Goal: Task Accomplishment & Management: Manage account settings

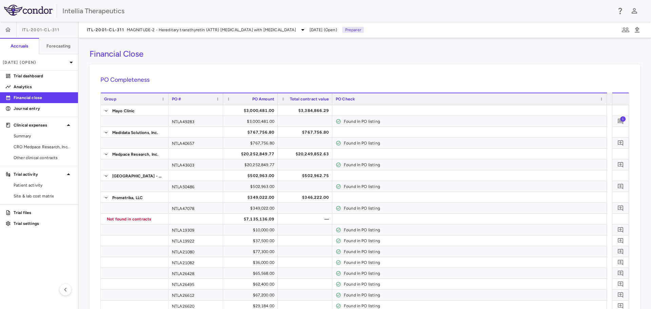
scroll to position [1376, 0]
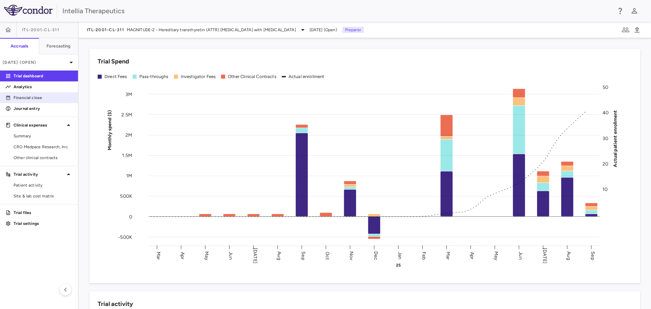
click at [40, 100] on p "Financial close" at bounding box center [43, 98] width 59 height 6
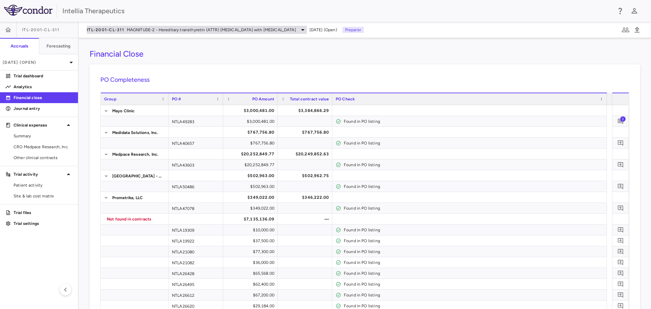
click at [138, 29] on span "MAGNITUDE-2 - Hereditary transthyretin (ATTR) [MEDICAL_DATA] with [MEDICAL_DATA]" at bounding box center [211, 30] width 169 height 6
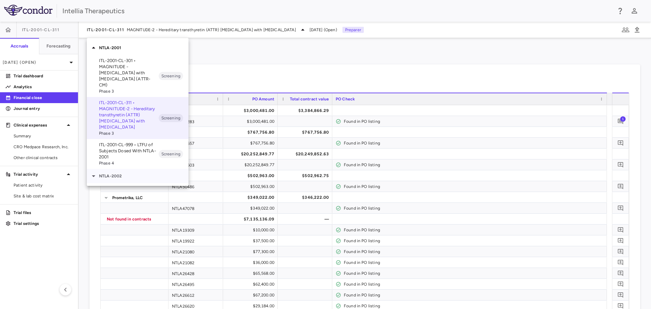
click at [118, 173] on p "NTLA-2002" at bounding box center [143, 176] width 89 height 6
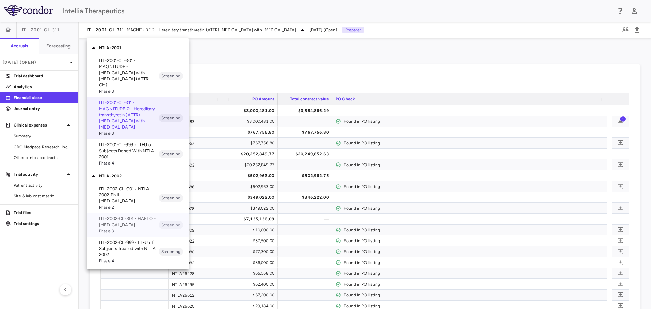
click at [134, 216] on p "ITL-2002-CL-301 • HAELO - [MEDICAL_DATA]" at bounding box center [129, 222] width 60 height 12
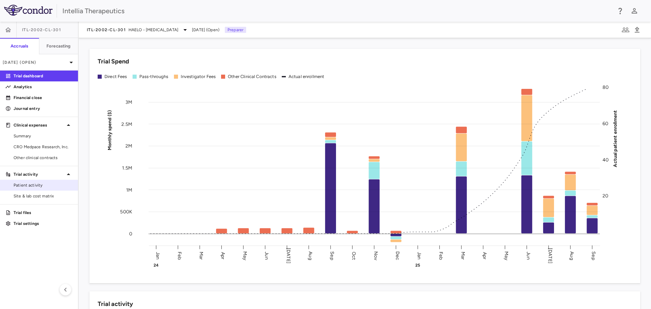
click at [37, 188] on span "Patient activity" at bounding box center [43, 185] width 59 height 6
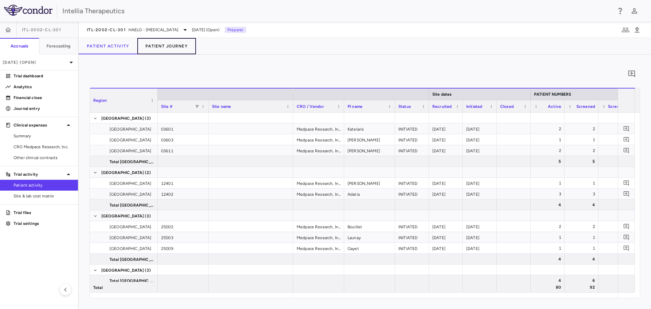
click at [184, 47] on button "Patient Journey" at bounding box center [166, 46] width 59 height 16
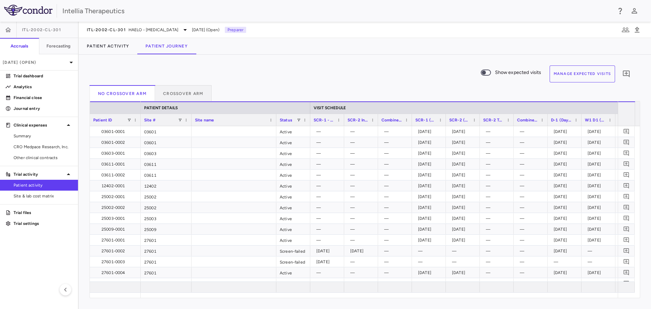
click at [559, 72] on button "Manage Expected Visits" at bounding box center [582, 73] width 66 height 17
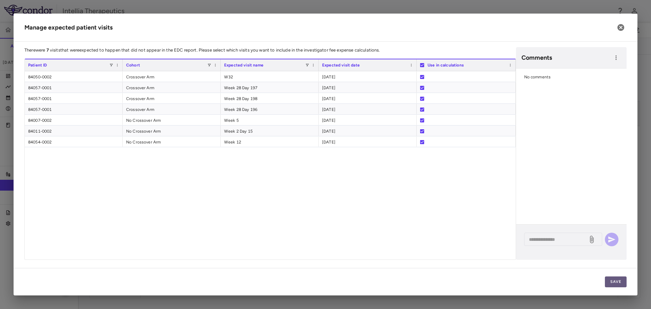
click at [616, 285] on button "Save" at bounding box center [616, 281] width 22 height 11
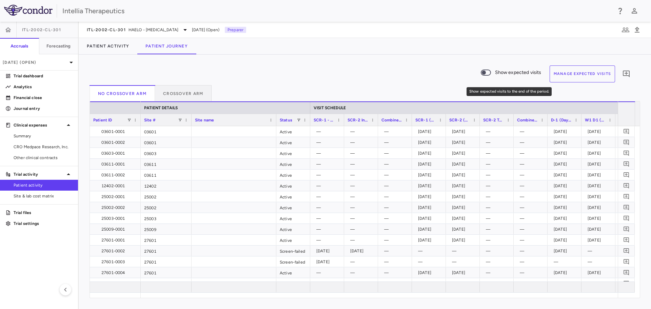
click at [489, 70] on span "Show expected visits to the end of the period." at bounding box center [486, 72] width 10 height 6
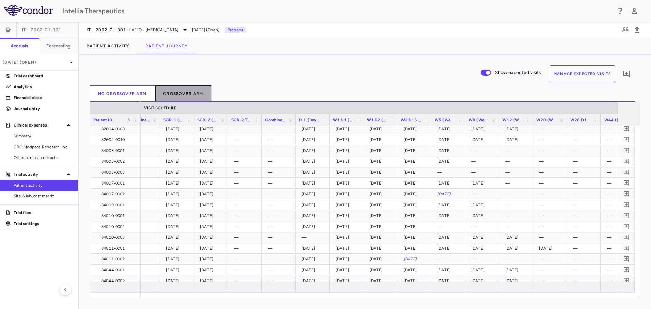
click at [196, 97] on button "Crossover Arm" at bounding box center [183, 93] width 57 height 16
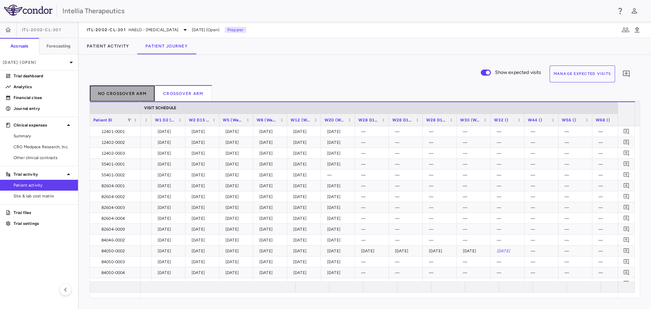
click at [123, 94] on button "No Crossover Arm" at bounding box center [121, 93] width 65 height 16
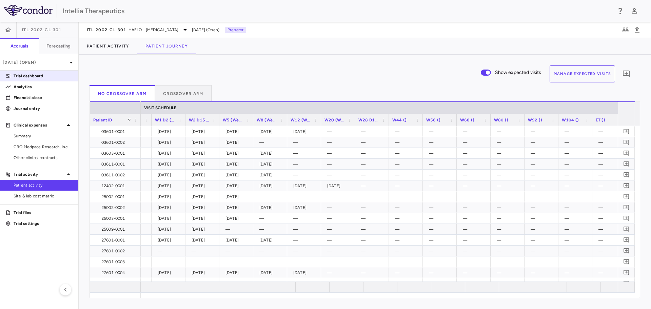
click at [41, 75] on p "Trial dashboard" at bounding box center [43, 76] width 59 height 6
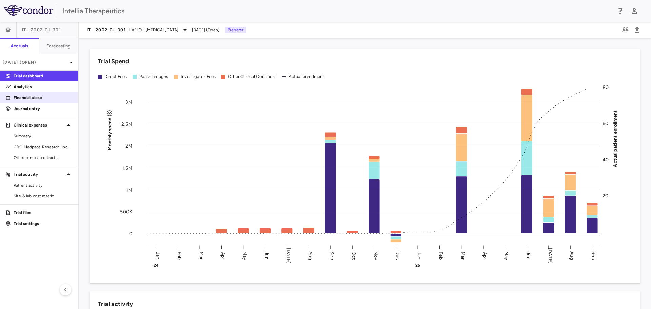
click at [37, 99] on p "Financial close" at bounding box center [43, 98] width 59 height 6
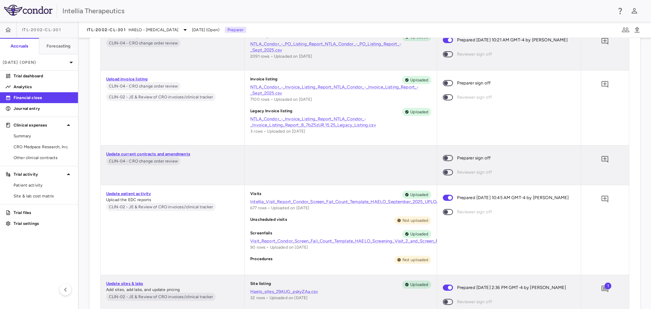
scroll to position [2915, 0]
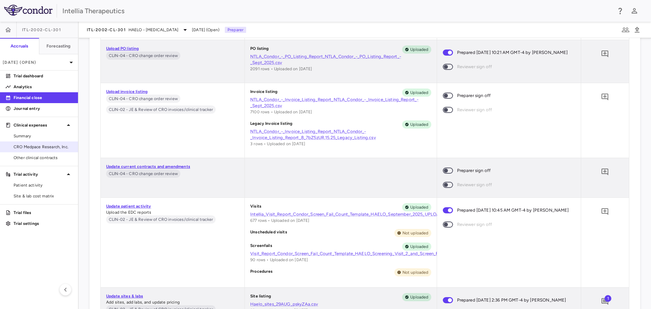
click at [46, 149] on span "CRO Medpace Research, Inc." at bounding box center [43, 147] width 59 height 6
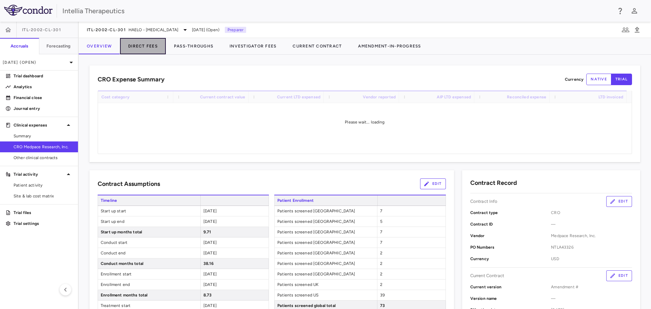
click at [153, 48] on button "Direct Fees" at bounding box center [143, 46] width 46 height 16
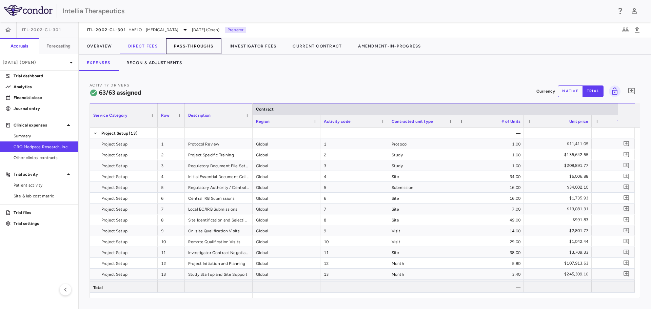
click at [208, 45] on button "Pass-Throughs" at bounding box center [194, 46] width 56 height 16
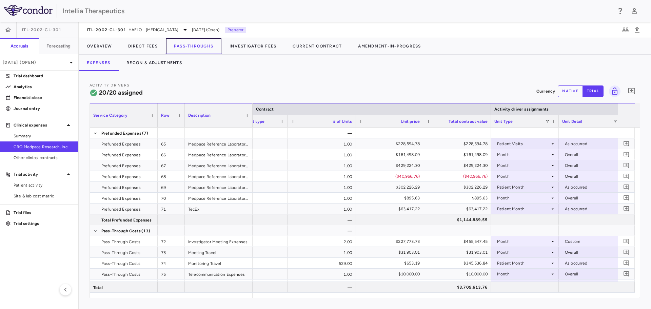
scroll to position [0, 295]
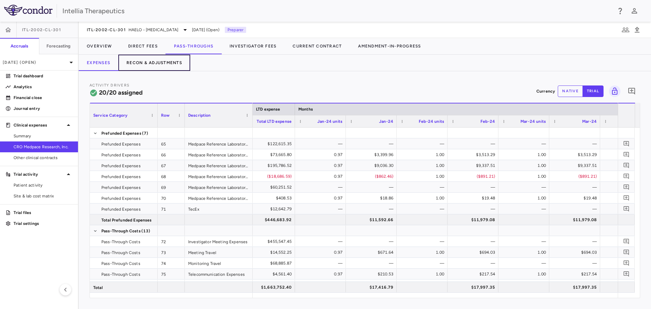
click at [177, 64] on button "Recon & Adjustments" at bounding box center [154, 63] width 72 height 16
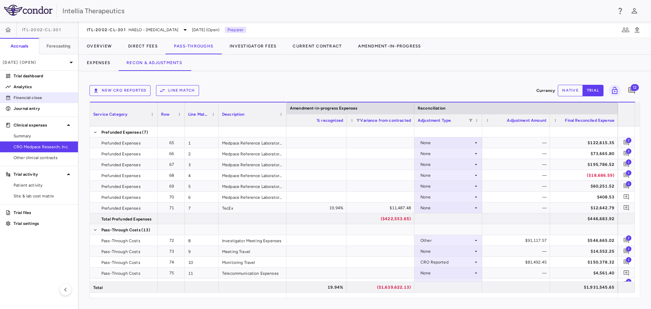
click at [46, 98] on p "Financial close" at bounding box center [43, 98] width 59 height 6
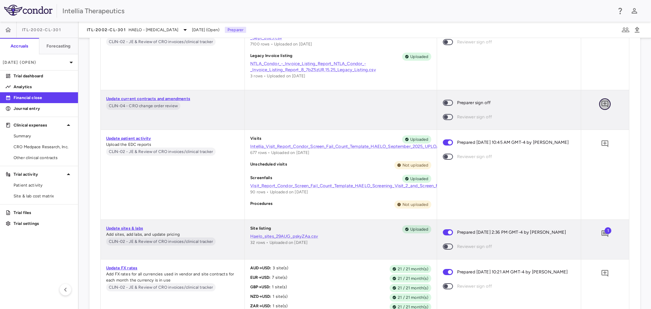
click at [601, 101] on icon "Add comment" at bounding box center [604, 104] width 7 height 7
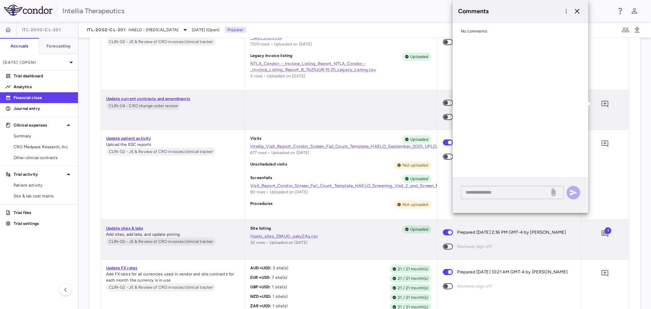
click at [506, 194] on textarea at bounding box center [504, 191] width 79 height 7
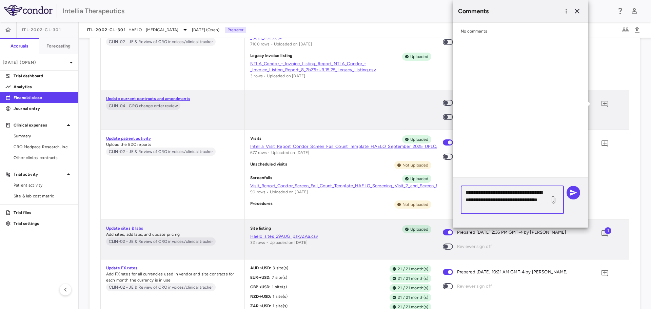
type textarea "**********"
click at [551, 198] on icon at bounding box center [553, 200] width 8 height 8
click at [0, 0] on input "file" at bounding box center [0, 0] width 0 height 0
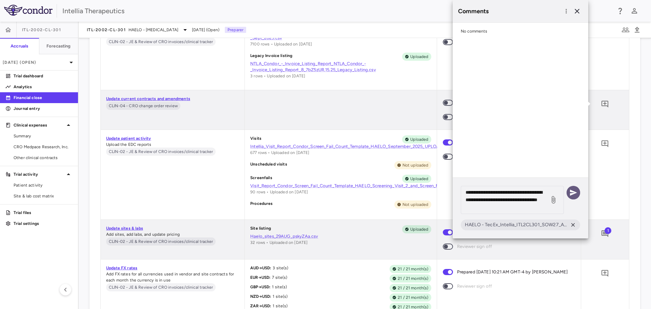
click at [573, 192] on icon "button" at bounding box center [573, 192] width 8 height 8
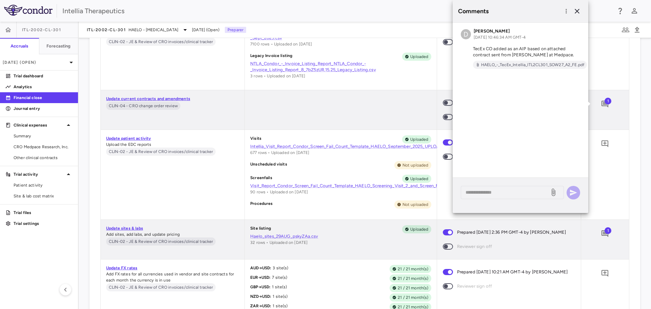
click at [355, 121] on div at bounding box center [341, 109] width 192 height 39
click at [582, 8] on div "Comments" at bounding box center [520, 11] width 136 height 22
click at [579, 11] on icon "button" at bounding box center [577, 11] width 8 height 8
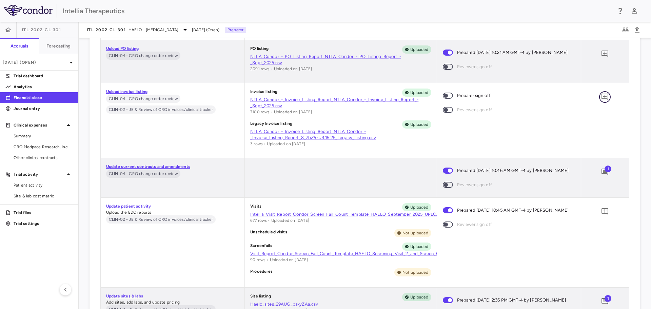
click at [601, 101] on icon "Add comment" at bounding box center [605, 97] width 8 height 8
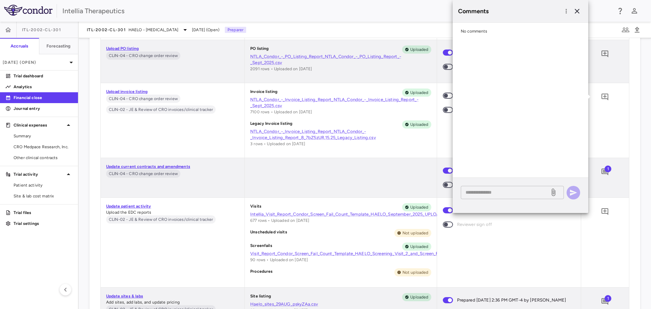
click at [500, 195] on textarea at bounding box center [504, 191] width 79 height 7
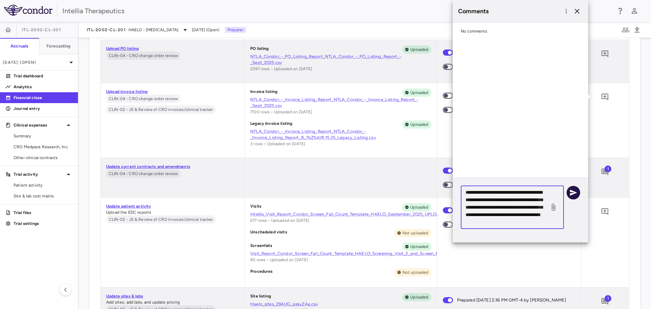
type textarea "**********"
click at [570, 193] on icon "button" at bounding box center [573, 192] width 8 height 8
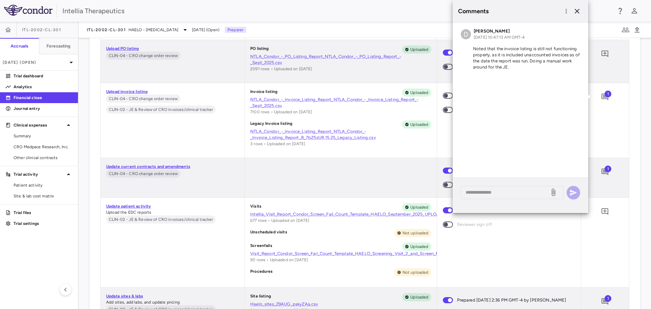
click at [441, 94] on span at bounding box center [448, 95] width 18 height 14
click at [420, 182] on div at bounding box center [341, 177] width 192 height 39
click at [577, 12] on icon "button" at bounding box center [577, 11] width 8 height 8
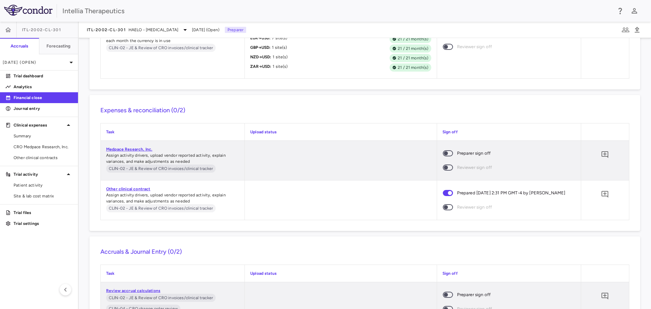
scroll to position [3309, 0]
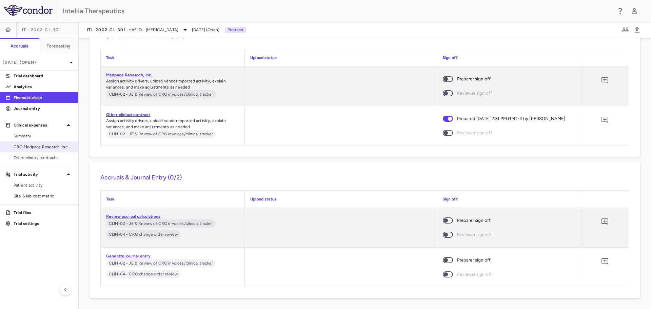
click at [45, 143] on link "CRO Medpace Research, Inc." at bounding box center [39, 147] width 78 height 10
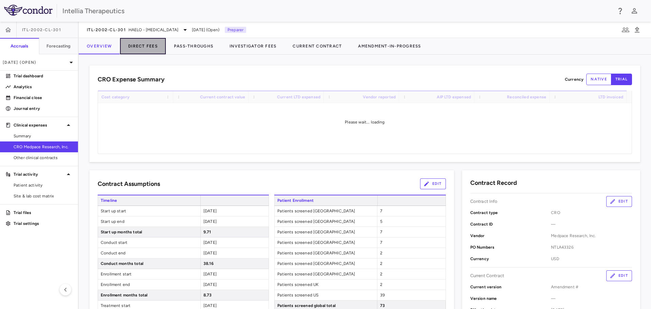
click at [135, 43] on button "Direct Fees" at bounding box center [143, 46] width 46 height 16
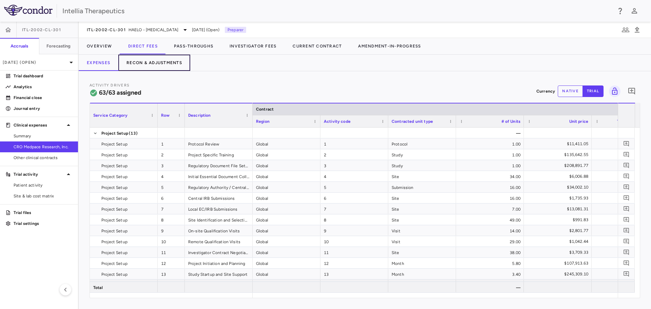
click at [149, 63] on button "Recon & Adjustments" at bounding box center [154, 63] width 72 height 16
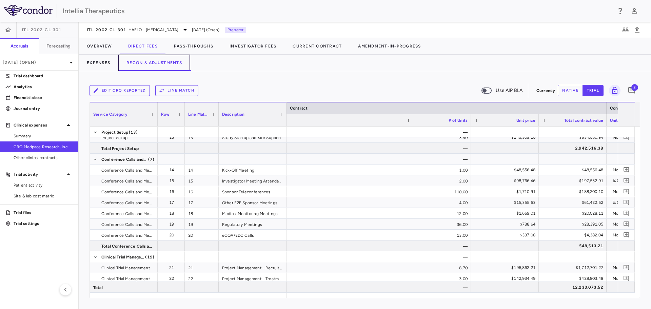
scroll to position [0, 295]
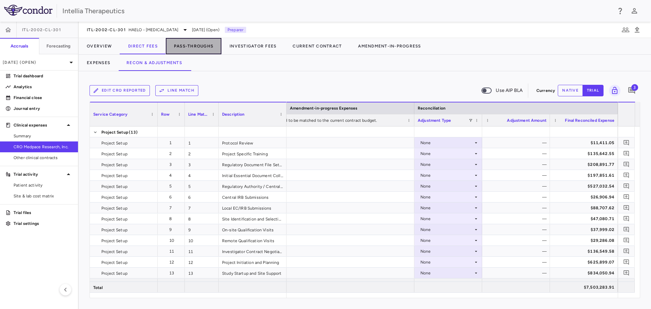
click at [199, 45] on button "Pass-Throughs" at bounding box center [194, 46] width 56 height 16
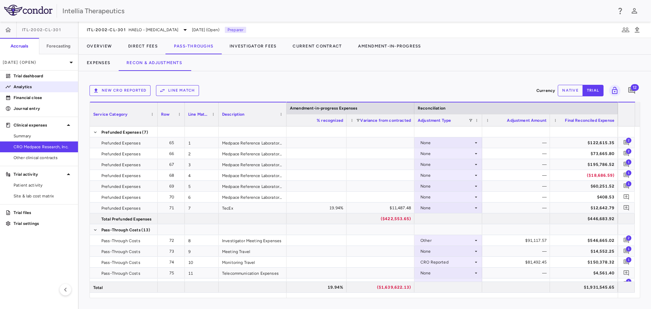
click at [29, 83] on link "Analytics" at bounding box center [39, 87] width 78 height 10
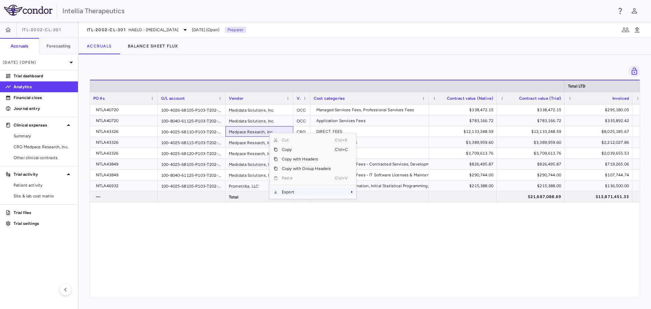
click at [317, 192] on span "Export" at bounding box center [306, 191] width 57 height 9
click at [387, 205] on span "Excel Export" at bounding box center [379, 203] width 32 height 9
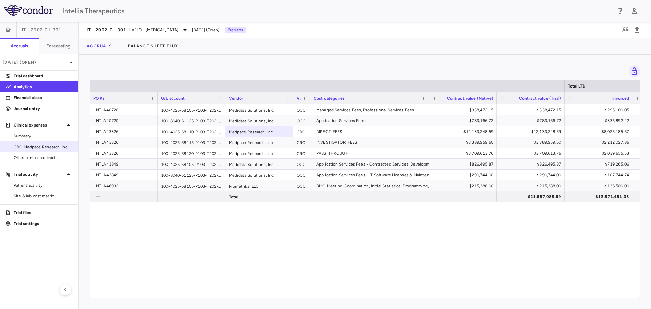
click at [27, 142] on link "CRO Medpace Research, Inc." at bounding box center [39, 147] width 78 height 10
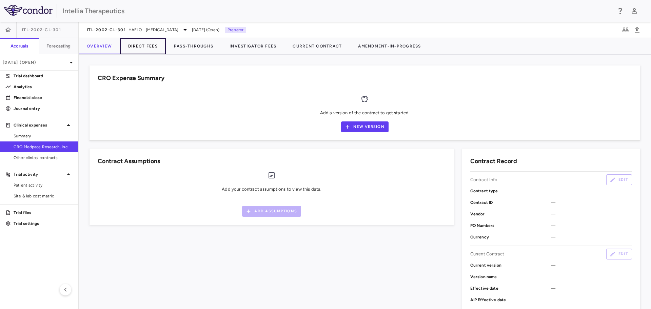
click at [148, 46] on button "Direct Fees" at bounding box center [143, 46] width 46 height 16
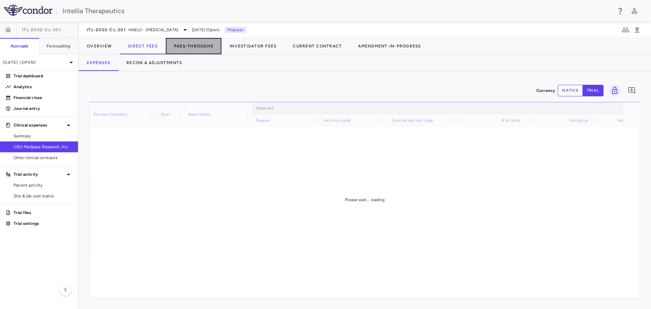
click at [185, 51] on button "Pass-Throughs" at bounding box center [194, 46] width 56 height 16
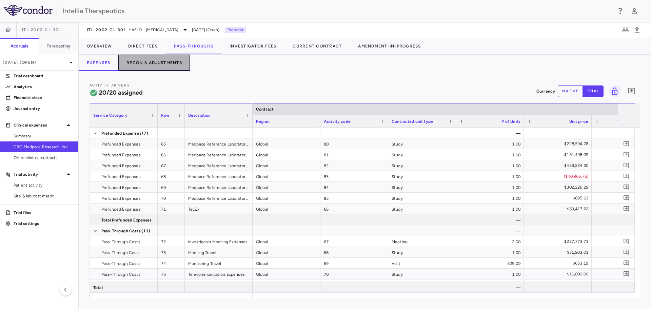
click at [172, 62] on button "Recon & Adjustments" at bounding box center [154, 63] width 72 height 16
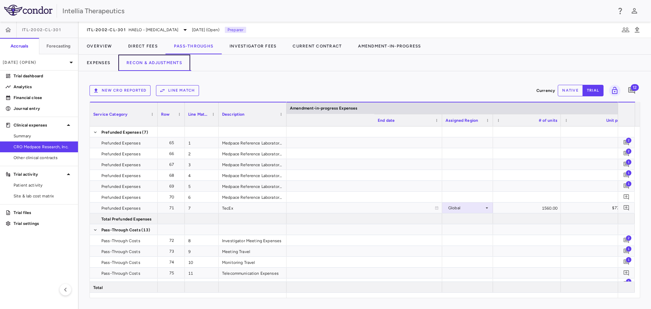
scroll to position [0, 1793]
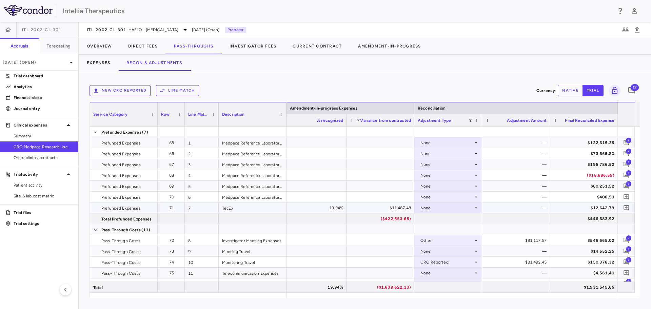
click at [432, 208] on div "None" at bounding box center [446, 207] width 53 height 11
click at [444, 233] on div "Amendment-in-Progress" at bounding box center [454, 231] width 52 height 6
